Goal: Task Accomplishment & Management: Complete application form

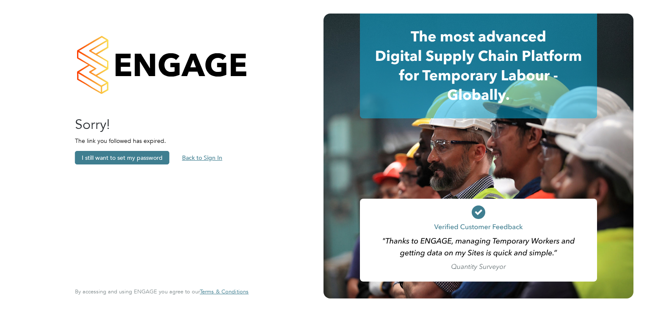
click at [200, 158] on button "Back to Sign In" at bounding box center [202, 158] width 54 height 14
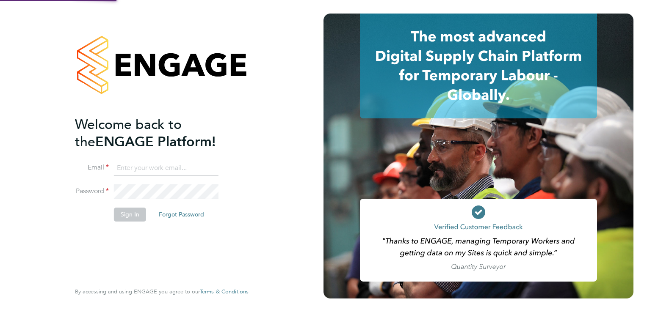
type input "sam.white@buildrec.com"
click at [121, 218] on button "Sign In" at bounding box center [130, 215] width 32 height 14
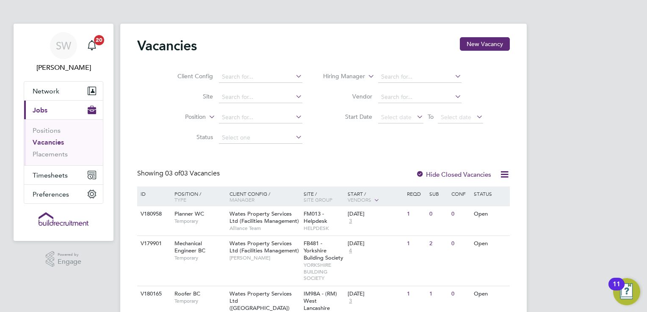
click at [623, 80] on div "SW Sam White Notifications 20 Applications: Network Businesses Sites Workers Co…" at bounding box center [323, 187] width 647 height 375
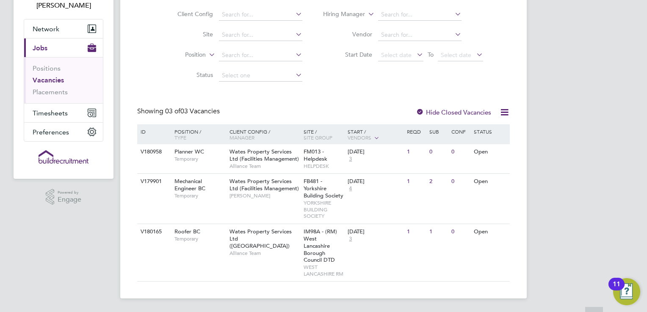
scroll to position [69, 0]
click at [216, 185] on div "Mechanical Engineer BC Temporary" at bounding box center [197, 188] width 59 height 29
